Goal: Information Seeking & Learning: Check status

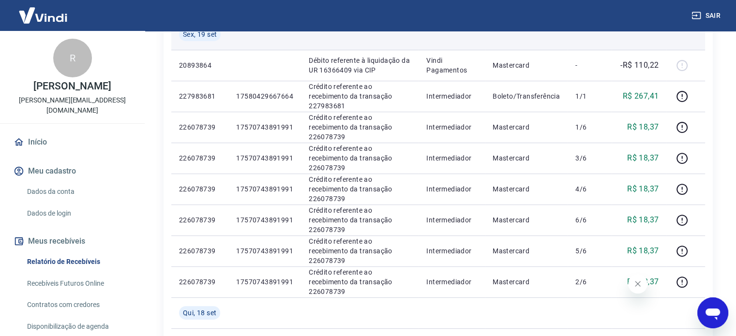
scroll to position [194, 0]
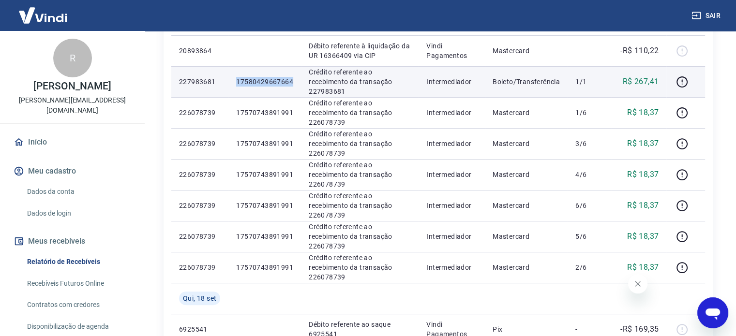
drag, startPoint x: 239, startPoint y: 81, endPoint x: 299, endPoint y: 81, distance: 60.0
click at [299, 81] on td "17580429667664" at bounding box center [264, 81] width 73 height 31
copy p "17580429667664"
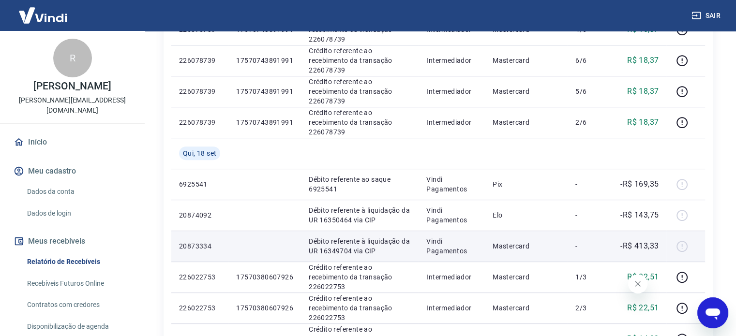
scroll to position [436, 0]
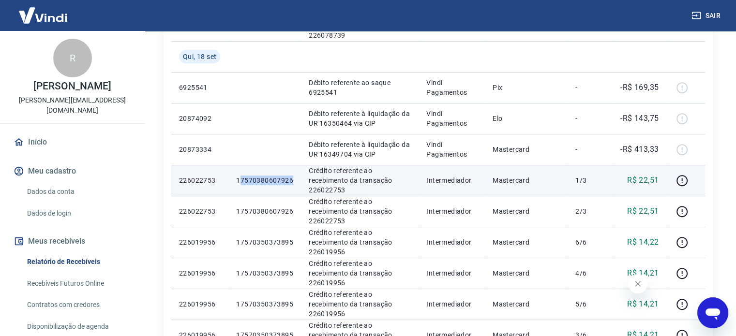
drag, startPoint x: 240, startPoint y: 181, endPoint x: 297, endPoint y: 180, distance: 57.1
click at [297, 180] on td "17570380607926" at bounding box center [264, 180] width 73 height 31
click at [269, 183] on p "17570380607926" at bounding box center [264, 181] width 57 height 10
drag, startPoint x: 238, startPoint y: 180, endPoint x: 298, endPoint y: 180, distance: 60.0
click at [298, 180] on td "17570380607926" at bounding box center [264, 180] width 73 height 31
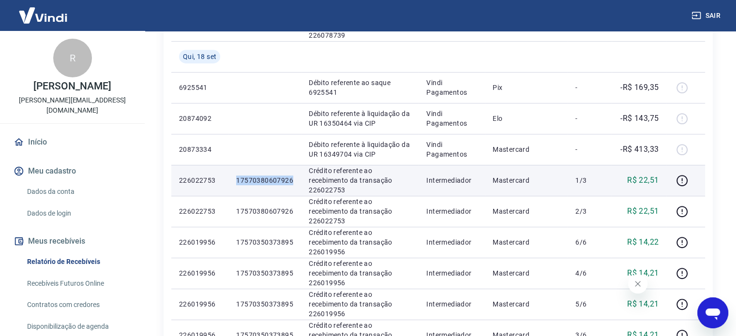
copy p "17570380607926"
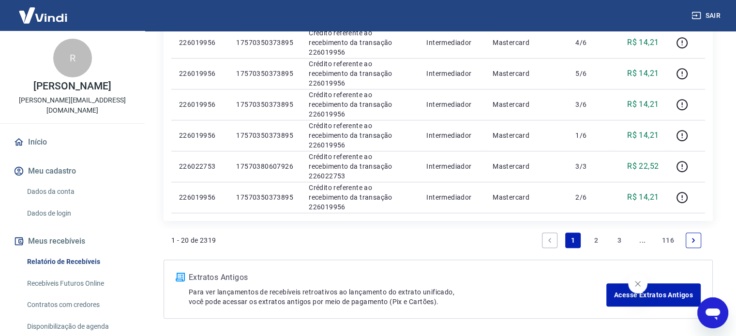
scroll to position [677, 0]
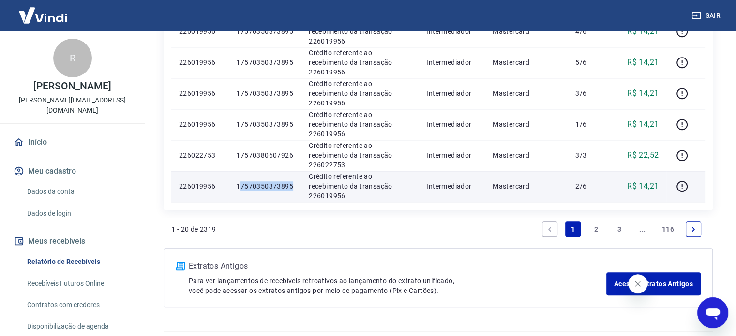
drag, startPoint x: 239, startPoint y: 185, endPoint x: 296, endPoint y: 185, distance: 57.1
click at [296, 185] on td "17570350373895" at bounding box center [264, 186] width 73 height 31
click at [290, 185] on p "17570350373895" at bounding box center [264, 186] width 57 height 10
drag, startPoint x: 293, startPoint y: 185, endPoint x: 229, endPoint y: 185, distance: 63.9
click at [229, 185] on td "17570350373895" at bounding box center [264, 186] width 73 height 31
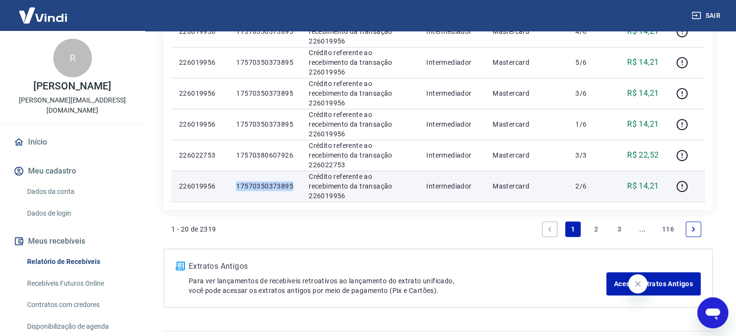
copy p "17570350373895"
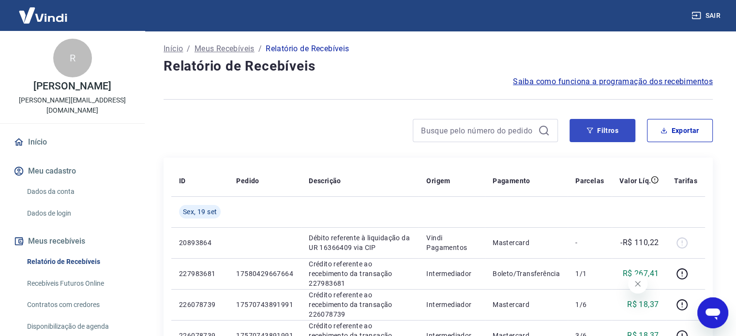
scroll to position [0, 0]
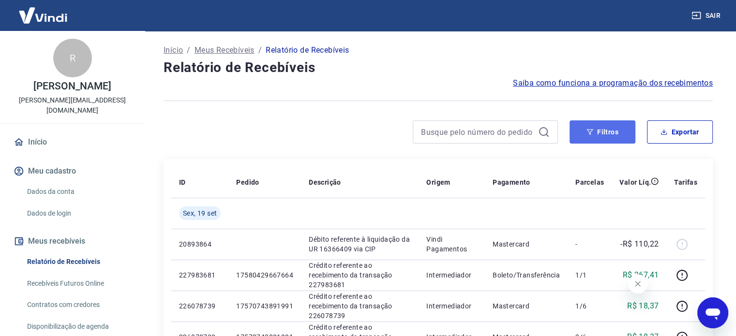
click at [602, 131] on button "Filtros" at bounding box center [603, 131] width 66 height 23
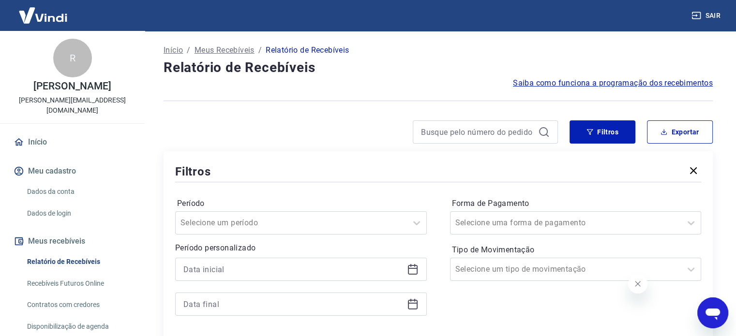
click at [394, 134] on div at bounding box center [361, 131] width 394 height 23
